Goal: Task Accomplishment & Management: Complete application form

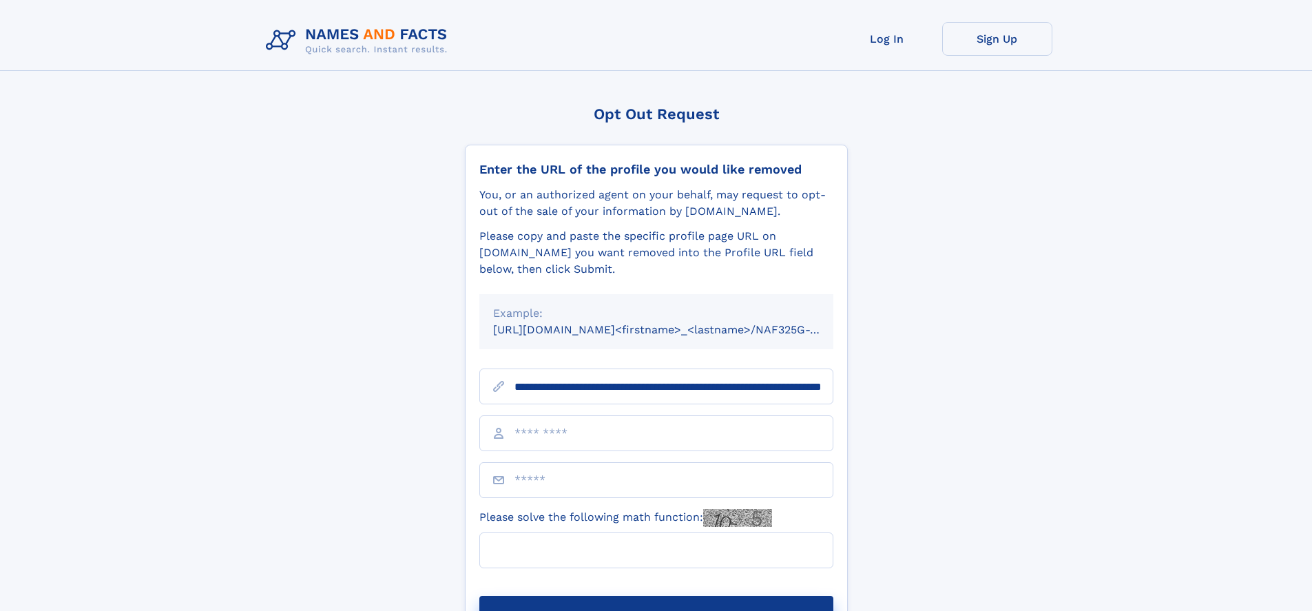
scroll to position [0, 154]
type input "**********"
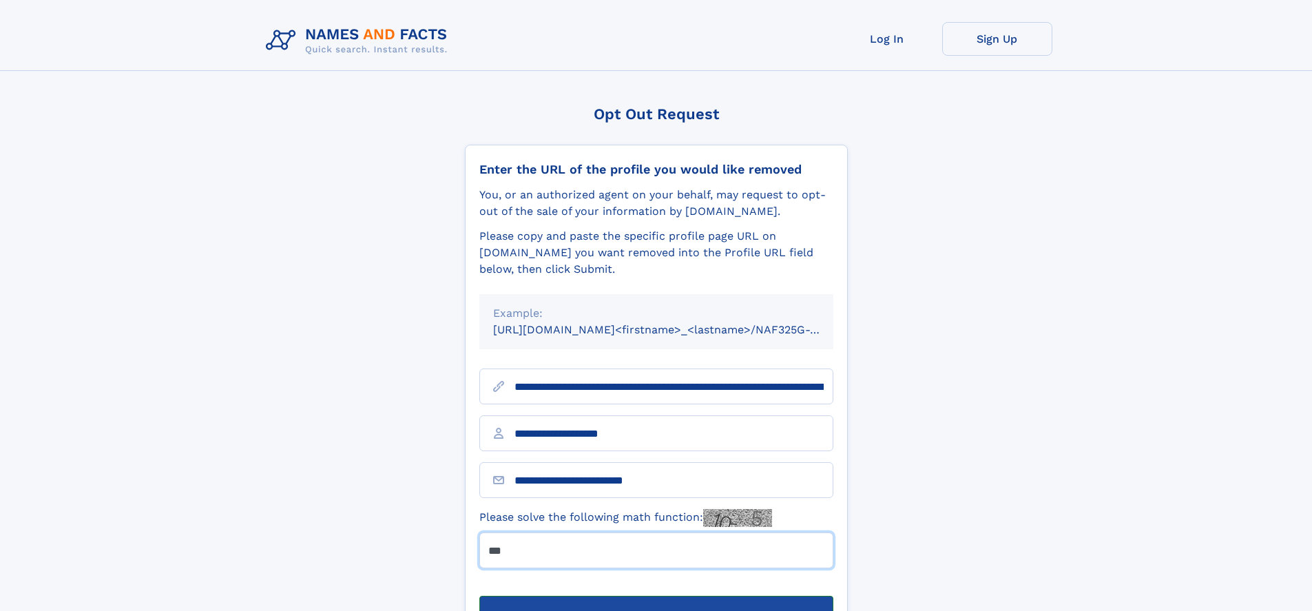
type input "***"
click at [656, 596] on button "Submit Opt Out Request" at bounding box center [656, 618] width 354 height 44
